Goal: Information Seeking & Learning: Learn about a topic

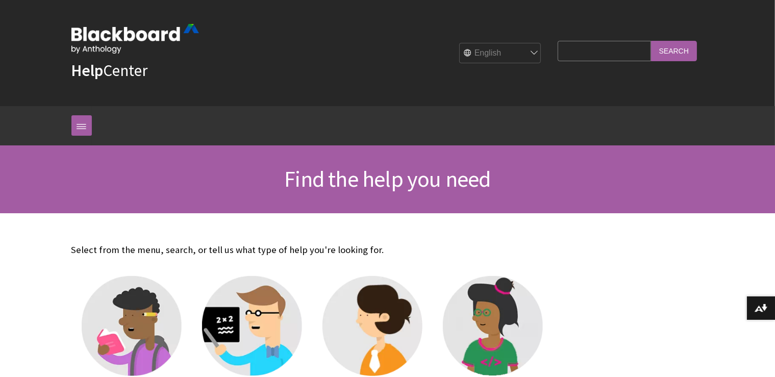
drag, startPoint x: 590, startPoint y: 65, endPoint x: 589, endPoint y: 56, distance: 9.2
click at [589, 59] on fieldset "Search Query Search" at bounding box center [627, 53] width 151 height 31
click at [589, 56] on input "Search Query" at bounding box center [604, 51] width 93 height 20
type input "add attempt"
click at [651, 41] on input "Search" at bounding box center [674, 51] width 46 height 20
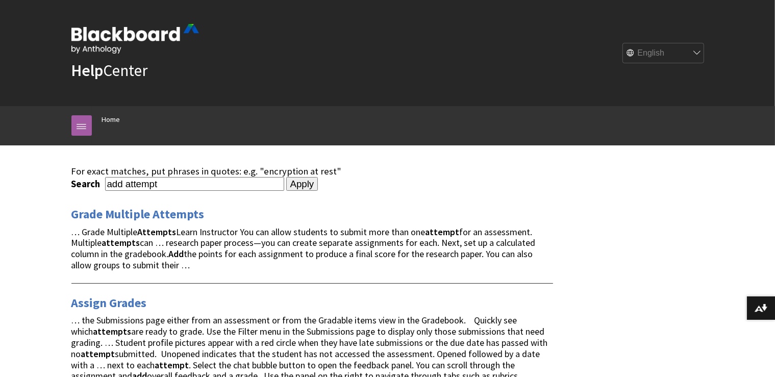
click at [192, 184] on input "add attempt" at bounding box center [194, 184] width 179 height 14
drag, startPoint x: 192, startPoint y: 184, endPoint x: 104, endPoint y: 189, distance: 88.5
click at [105, 189] on input "add attempt" at bounding box center [194, 184] width 179 height 14
click at [286, 177] on input "Apply" at bounding box center [302, 184] width 32 height 14
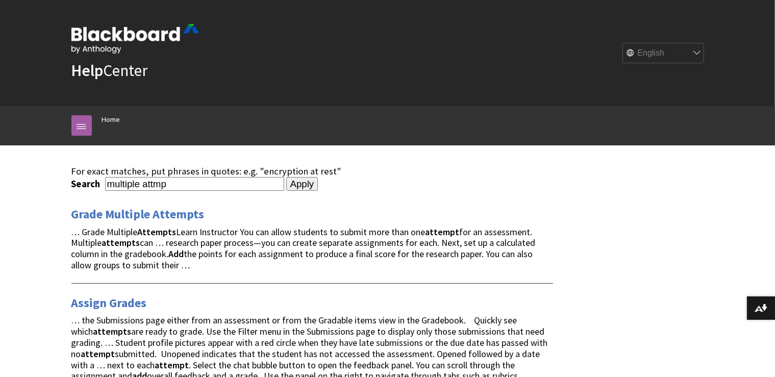
type input "multiple attmpt"
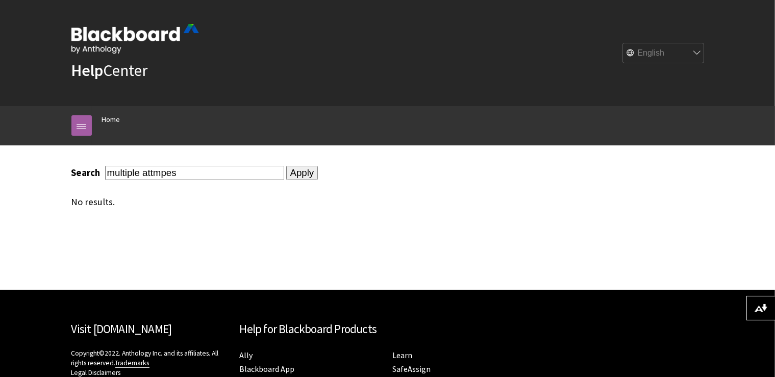
click at [213, 176] on input "multiple attmpes" at bounding box center [194, 173] width 179 height 14
type input "multiple attempts"
click at [286, 177] on input "Apply" at bounding box center [302, 173] width 32 height 14
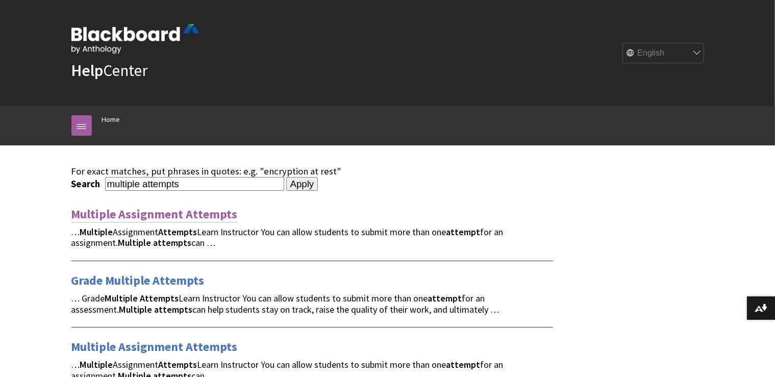
click at [199, 215] on link "Multiple Assignment Attempts" at bounding box center [154, 214] width 166 height 16
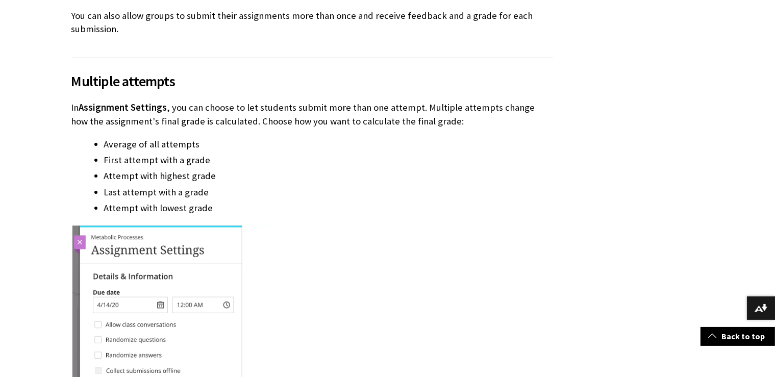
scroll to position [647, 0]
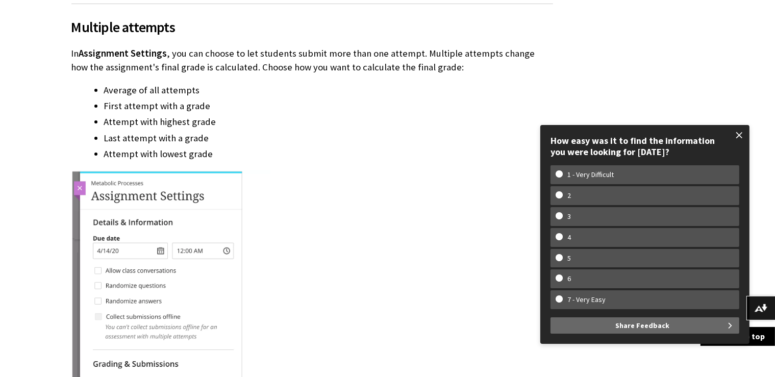
click at [740, 133] on span at bounding box center [739, 135] width 21 height 21
